Goal: Navigation & Orientation: Find specific page/section

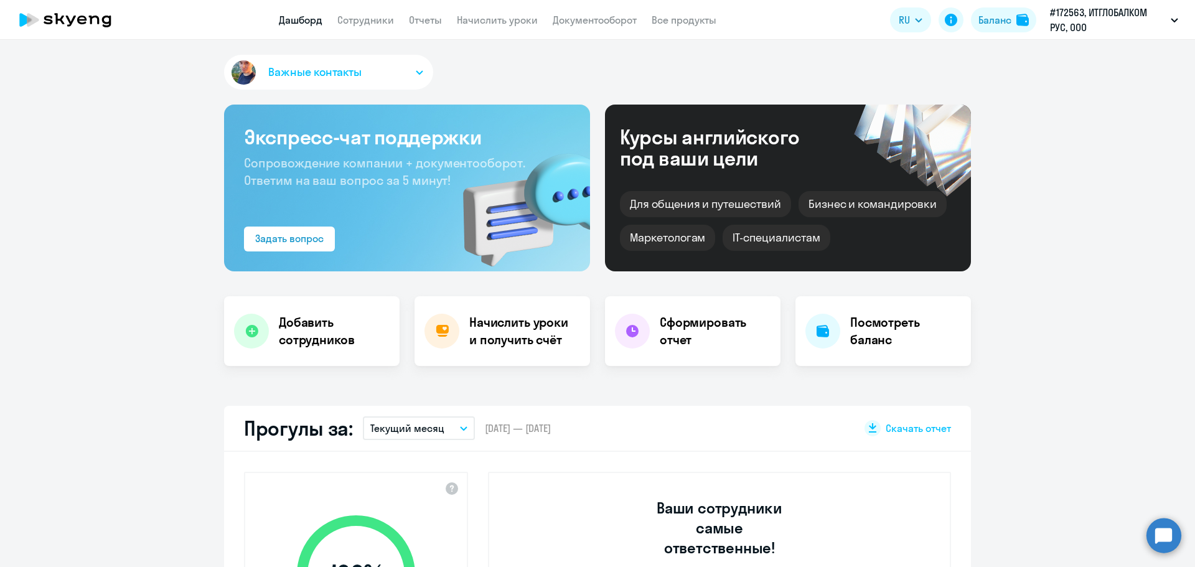
select select "30"
click at [388, 31] on app-header "Дашборд Сотрудники Отчеты Начислить уроки Документооборот Все продукты Дашборд …" at bounding box center [597, 20] width 1195 height 40
click at [369, 18] on link "Сотрудники" at bounding box center [365, 20] width 57 height 12
select select "30"
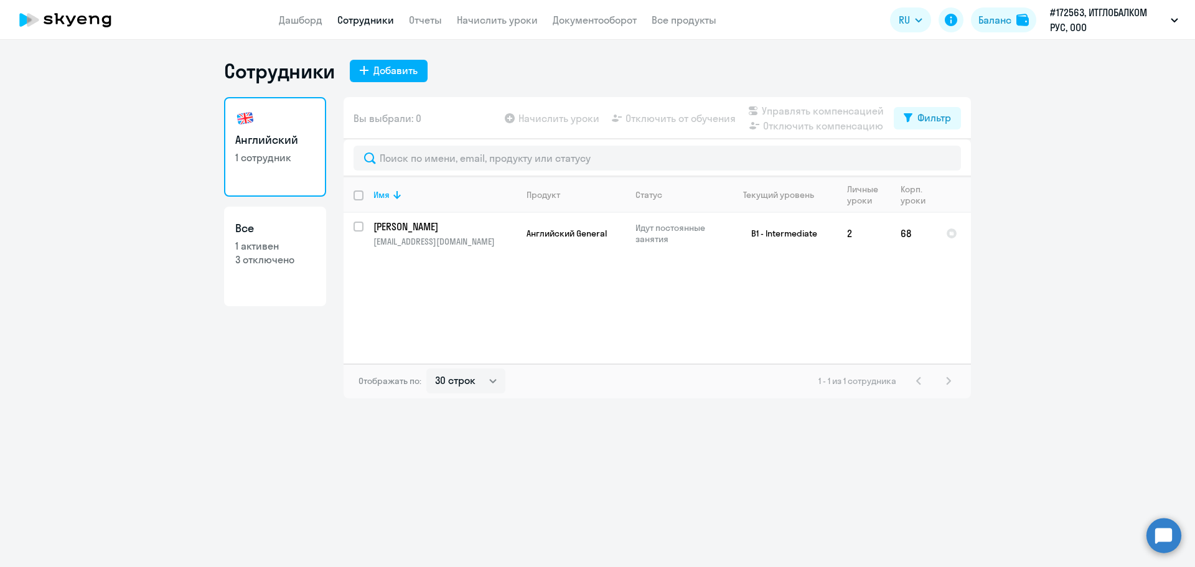
click at [288, 252] on p "1 активен" at bounding box center [275, 246] width 80 height 14
select select "30"
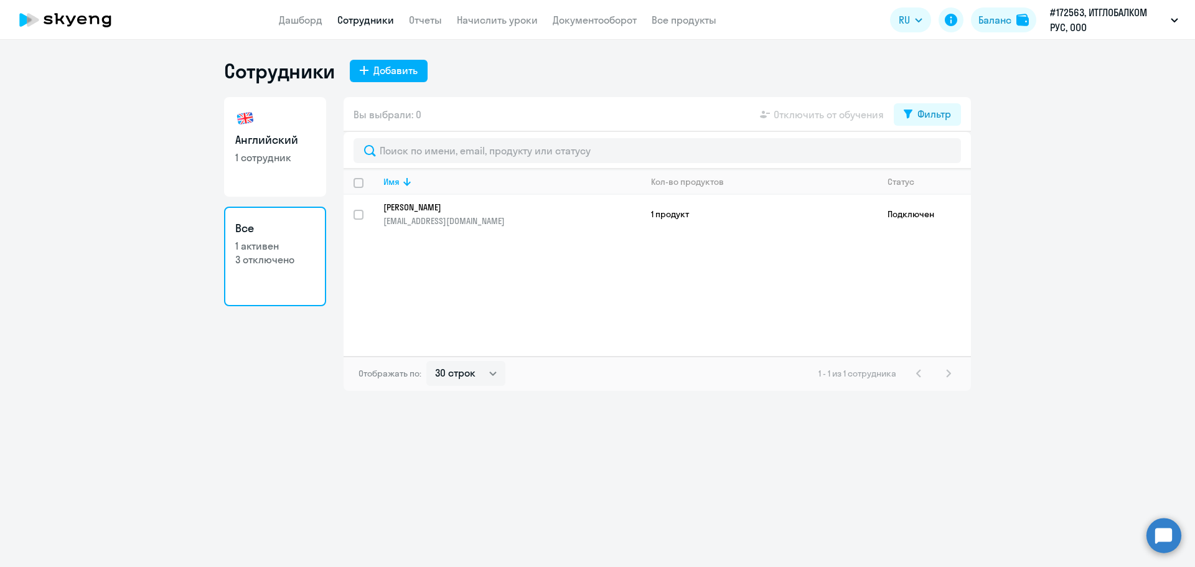
click at [280, 175] on link "Английский 1 сотрудник" at bounding box center [275, 147] width 102 height 100
select select "30"
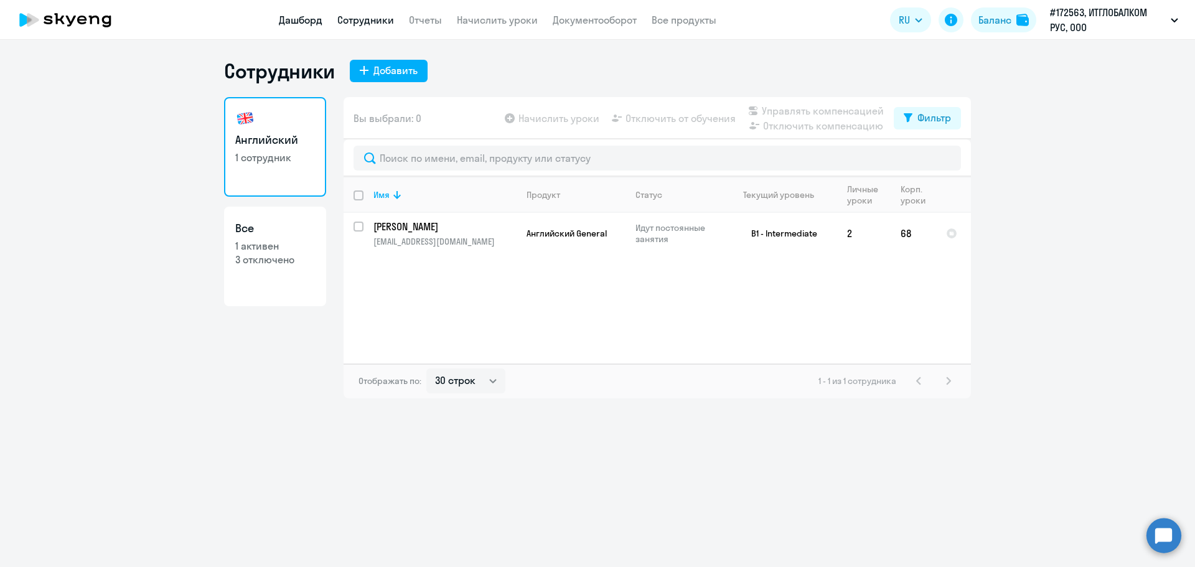
click at [310, 21] on link "Дашборд" at bounding box center [301, 20] width 44 height 12
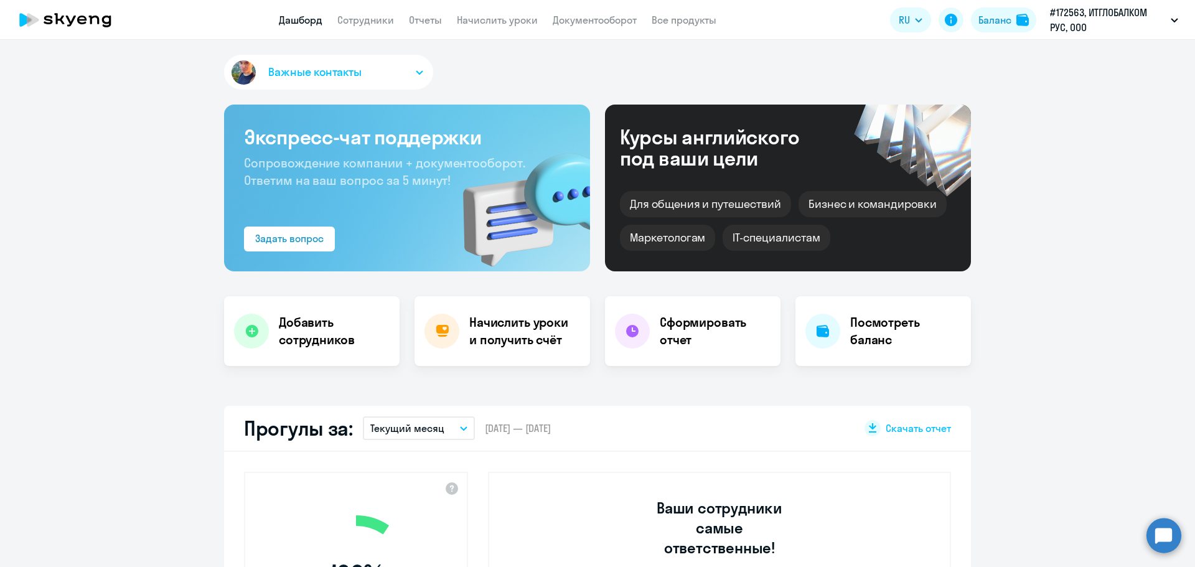
select select "30"
click at [1152, 23] on p "#172563, ИТГЛОБАЛКОМ РУС, ООО" at bounding box center [1108, 20] width 116 height 30
click at [949, 28] on button at bounding box center [951, 19] width 25 height 25
